Goal: Manage account settings

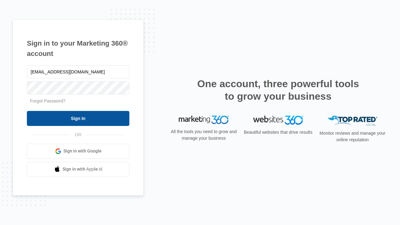
click at [78, 118] on input "Sign In" at bounding box center [78, 118] width 103 height 15
